Goal: Navigation & Orientation: Find specific page/section

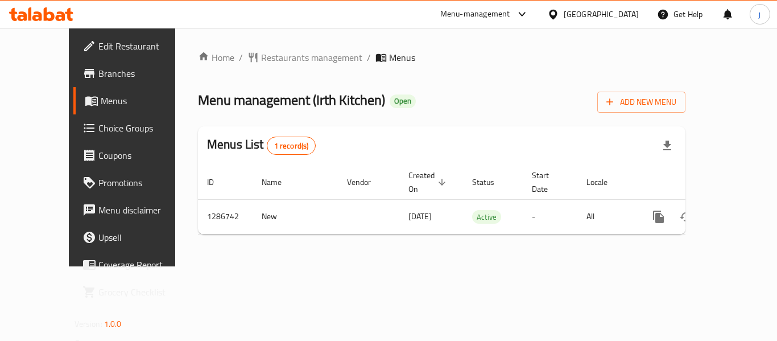
click at [270, 43] on div "Home / Restaurants management / Menus Menu management ( Irth Kitchen ) Open Add…" at bounding box center [441, 147] width 533 height 238
click at [261, 52] on span "Restaurants management" at bounding box center [311, 58] width 101 height 14
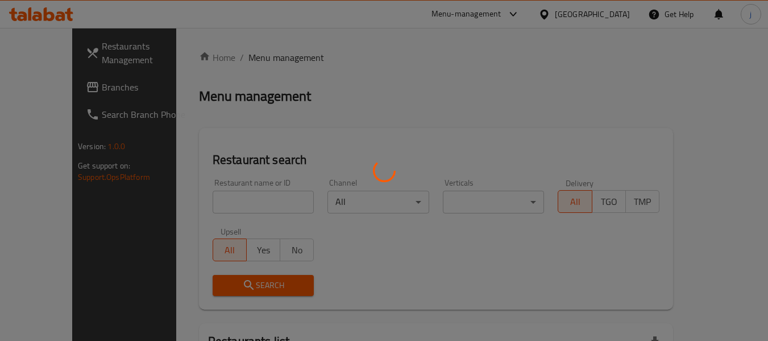
click at [46, 90] on div at bounding box center [384, 170] width 768 height 341
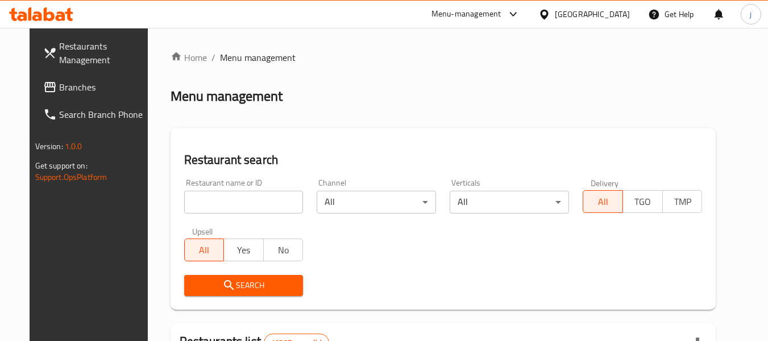
drag, startPoint x: 56, startPoint y: 85, endPoint x: 13, endPoint y: 69, distance: 46.3
click at [59, 85] on span "Branches" at bounding box center [104, 87] width 90 height 14
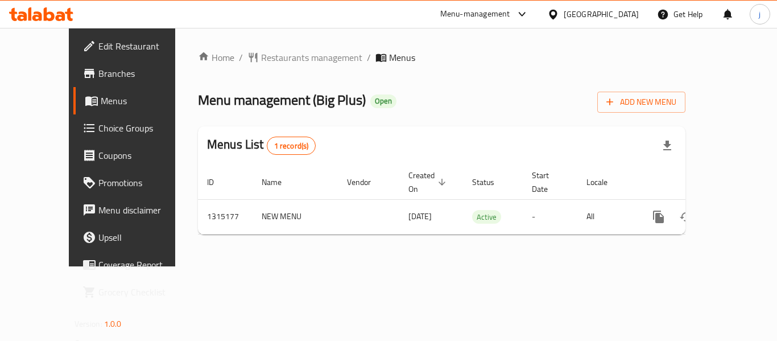
click at [622, 12] on div "Oman" at bounding box center [601, 14] width 75 height 13
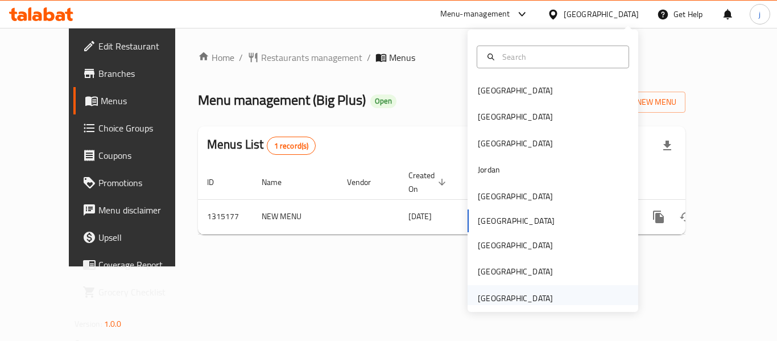
click at [531, 285] on div "[GEOGRAPHIC_DATA]" at bounding box center [515, 298] width 93 height 26
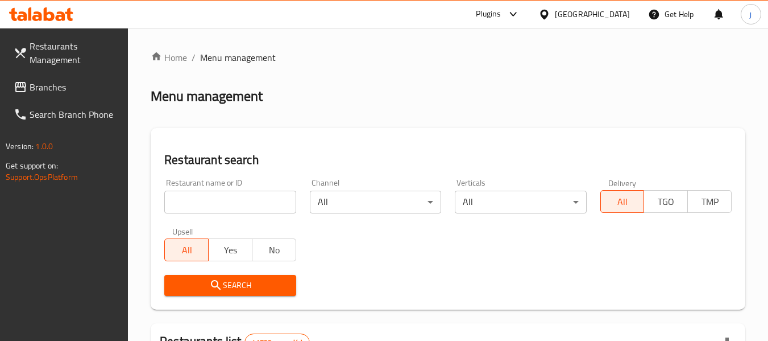
click at [52, 84] on span "Branches" at bounding box center [75, 87] width 90 height 14
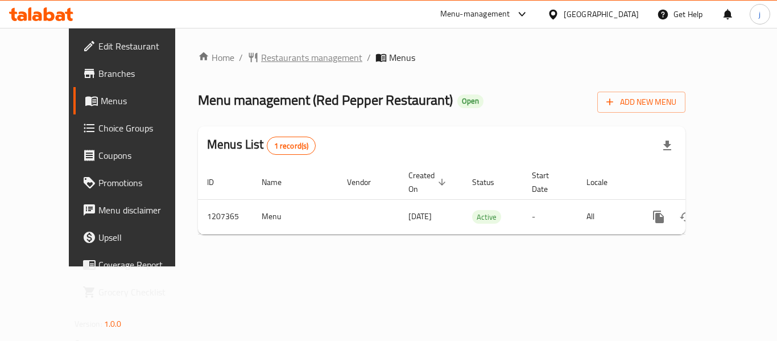
click at [261, 53] on span "Restaurants management" at bounding box center [311, 58] width 101 height 14
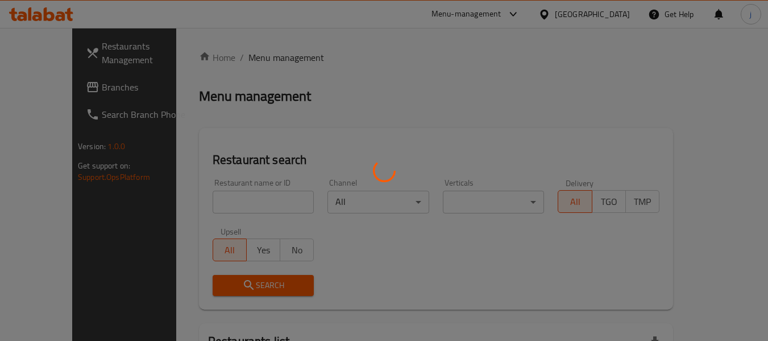
click at [72, 82] on div at bounding box center [384, 170] width 768 height 341
click at [61, 84] on div at bounding box center [384, 170] width 768 height 341
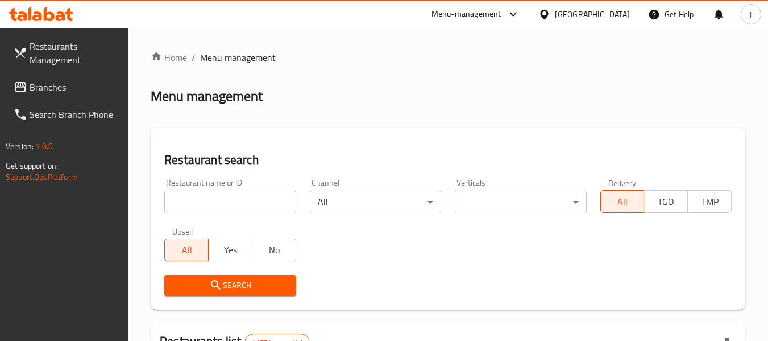
click at [61, 84] on span "Branches" at bounding box center [75, 87] width 90 height 14
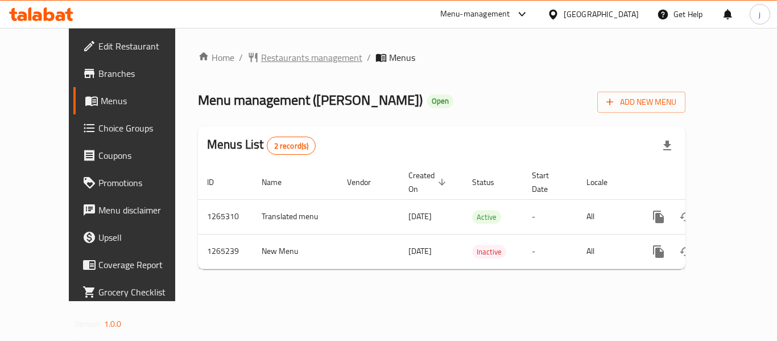
click at [300, 62] on span "Restaurants management" at bounding box center [311, 58] width 101 height 14
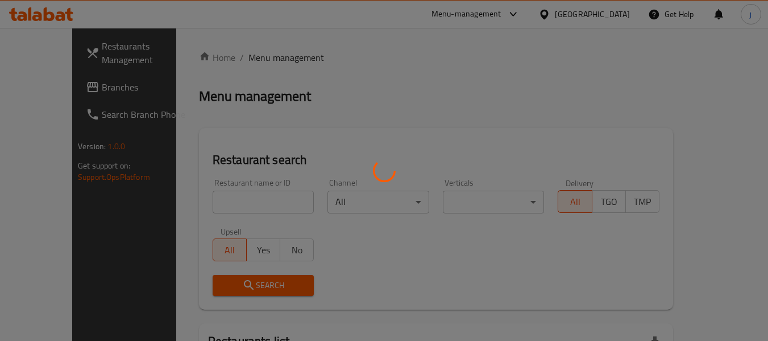
click at [68, 90] on div at bounding box center [384, 170] width 768 height 341
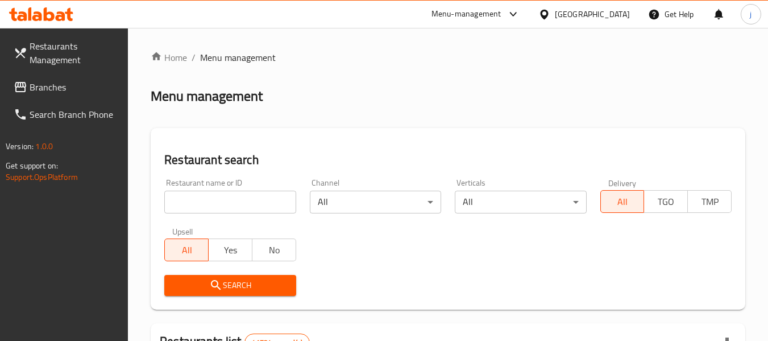
click at [68, 90] on span "Branches" at bounding box center [75, 87] width 90 height 14
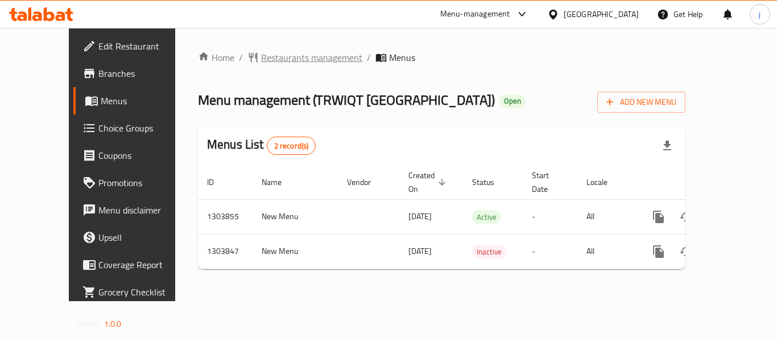
click at [287, 60] on span "Restaurants management" at bounding box center [311, 58] width 101 height 14
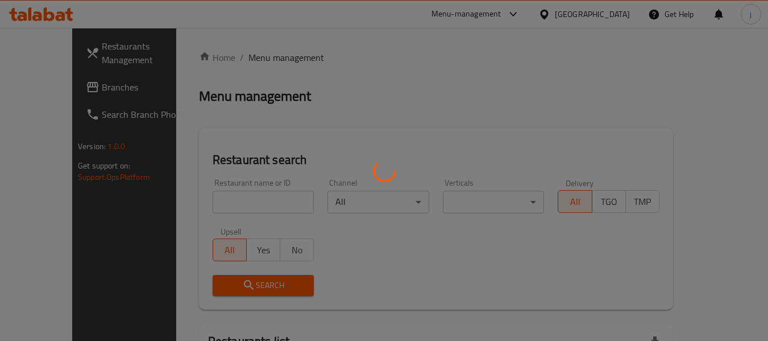
click at [55, 89] on div at bounding box center [384, 170] width 768 height 341
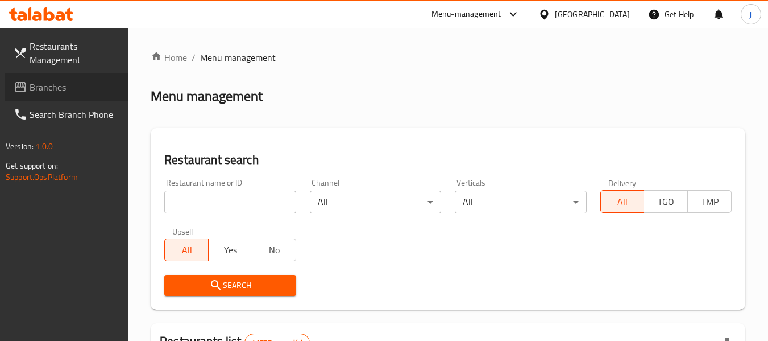
click at [55, 89] on span "Branches" at bounding box center [75, 87] width 90 height 14
